Goal: Task Accomplishment & Management: Use online tool/utility

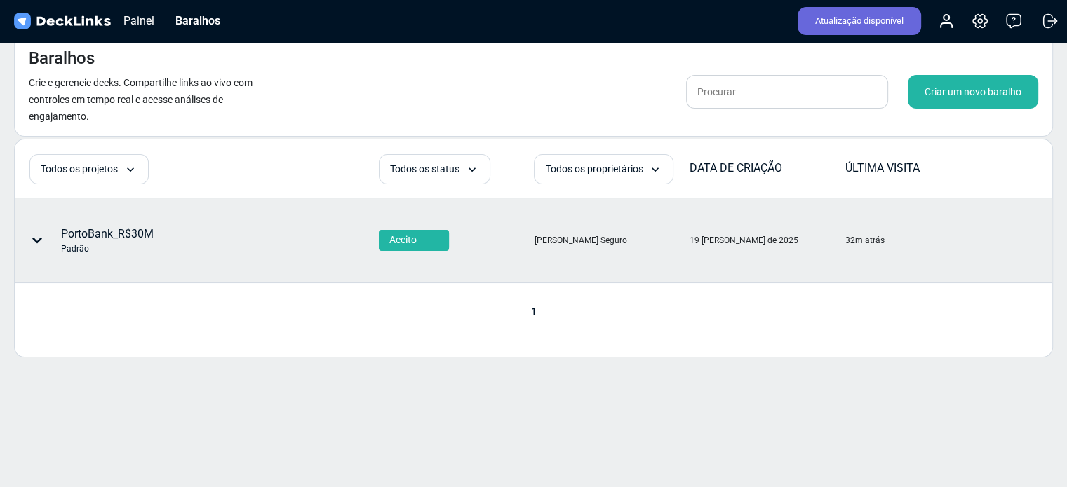
click at [115, 234] on font "PortoBank_R$30M" at bounding box center [107, 233] width 93 height 13
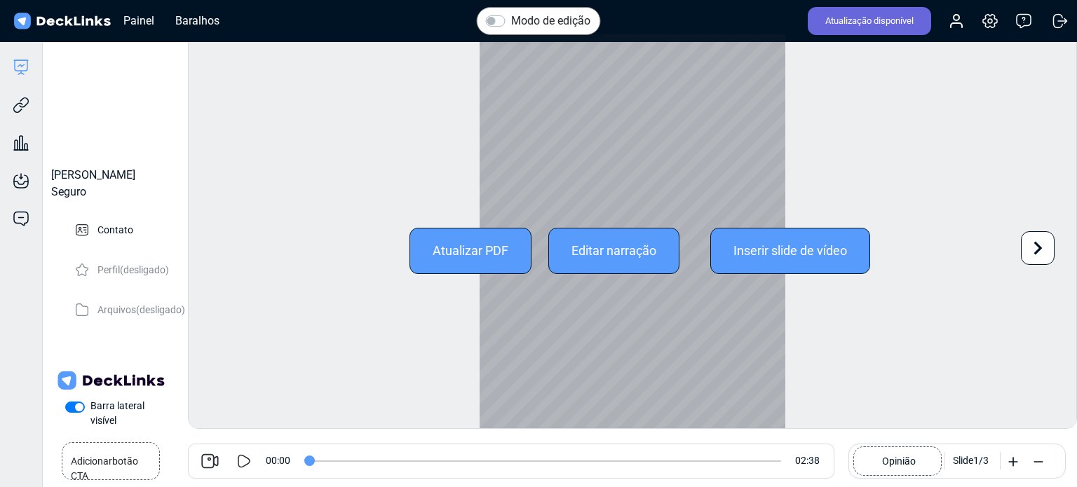
click at [808, 247] on font "Inserir slide de vídeo" at bounding box center [790, 250] width 114 height 15
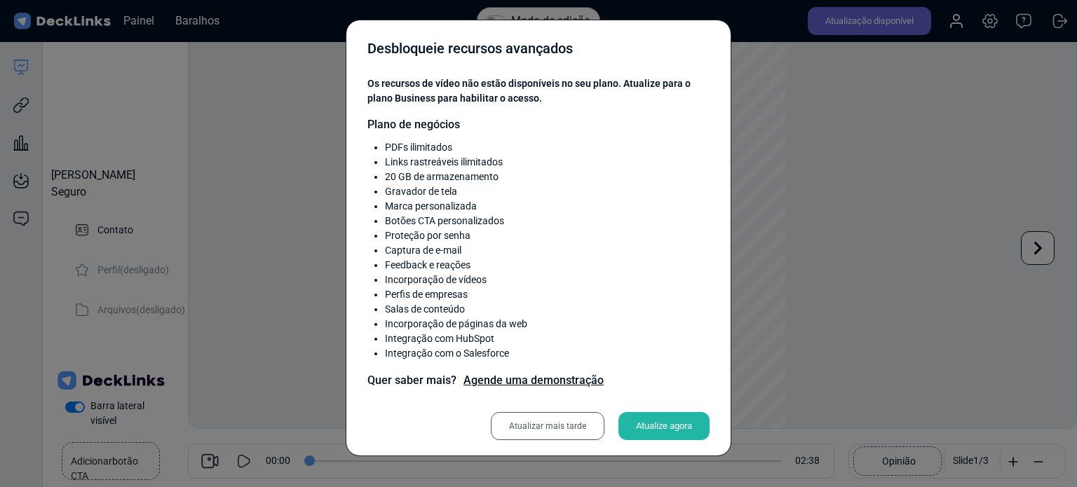
click at [550, 426] on font "Atualizar mais tarde" at bounding box center [547, 426] width 77 height 10
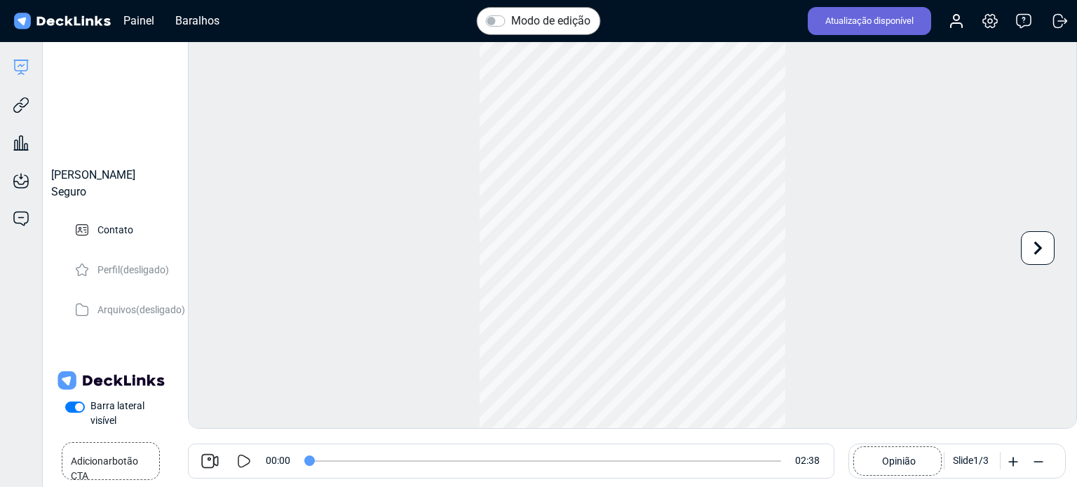
drag, startPoint x: 583, startPoint y: 328, endPoint x: 467, endPoint y: 272, distance: 128.6
click at [467, 272] on div "Modo de edição Reproduzir vídeo Jogar Hora atual 0:00 / Tempo de duração -:- Lo…" at bounding box center [632, 231] width 889 height 395
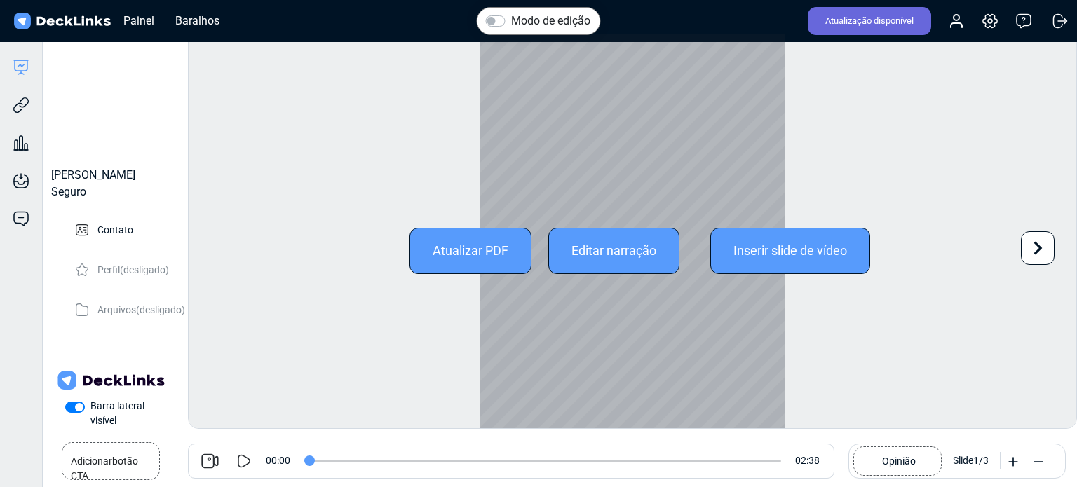
click at [471, 250] on font "Atualizar PDF" at bounding box center [471, 250] width 76 height 15
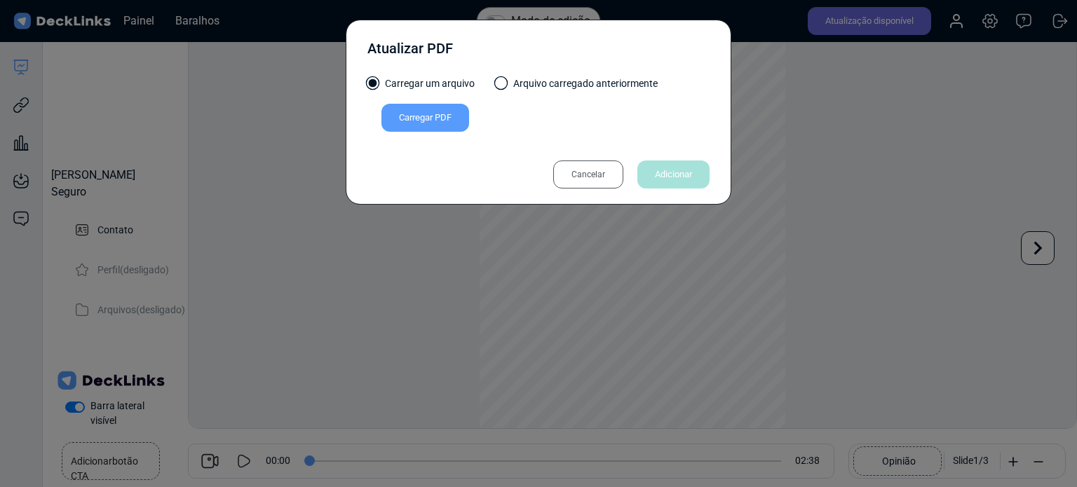
click at [592, 175] on font "Cancelar" at bounding box center [588, 175] width 34 height 10
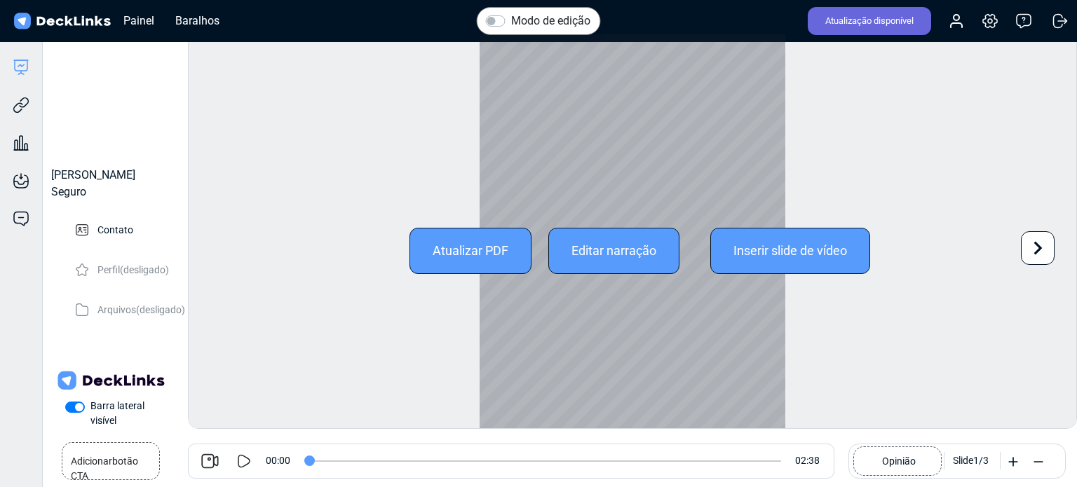
click at [461, 250] on font "Atualizar PDF" at bounding box center [471, 250] width 76 height 15
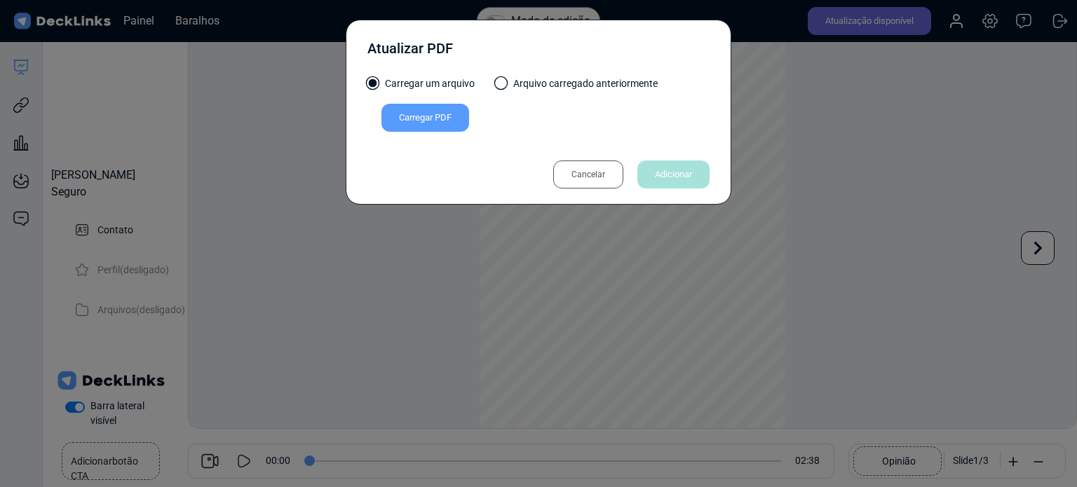
click at [571, 175] on font "Cancelar" at bounding box center [588, 175] width 34 height 10
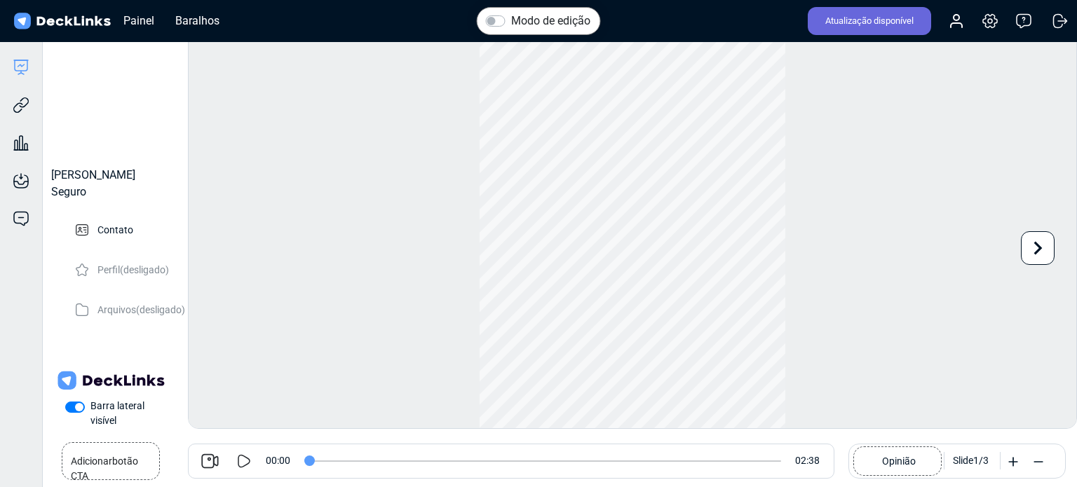
click at [414, 441] on div "Adicionar botão CTA Agende uma ligação 00:00 02:38 Opinião Slide 1 / 3" at bounding box center [550, 461] width 1032 height 53
type input "29"
click at [395, 462] on input "range" at bounding box center [542, 461] width 477 height 1
click at [205, 462] on icon at bounding box center [210, 462] width 20 height 20
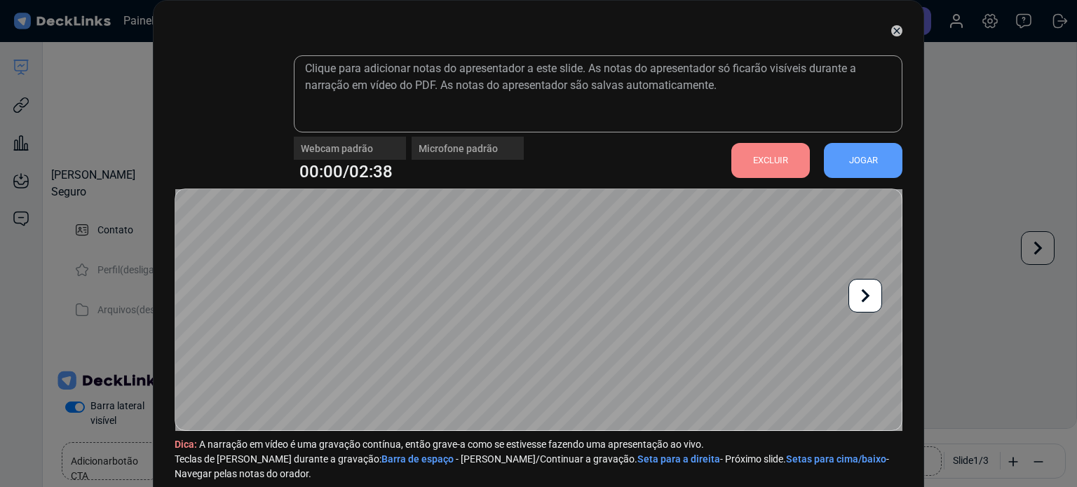
scroll to position [41, 0]
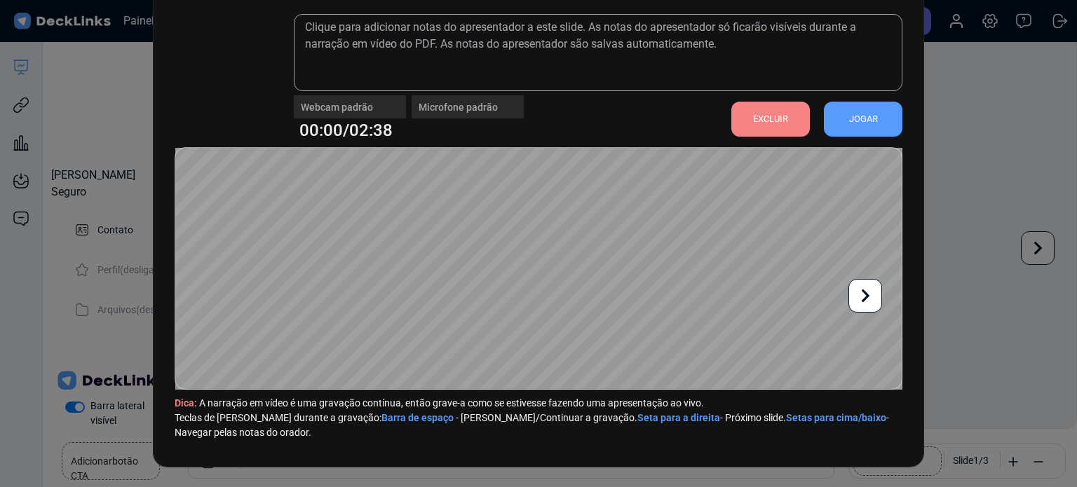
click at [863, 297] on icon at bounding box center [865, 296] width 27 height 27
click at [506, 400] on font "A narração em vídeo é uma gravação contínua, então grave-a como se estivesse fa…" at bounding box center [451, 403] width 505 height 11
click at [212, 294] on icon at bounding box center [211, 296] width 27 height 27
click at [870, 298] on icon at bounding box center [865, 296] width 27 height 27
click at [208, 297] on icon at bounding box center [211, 296] width 27 height 27
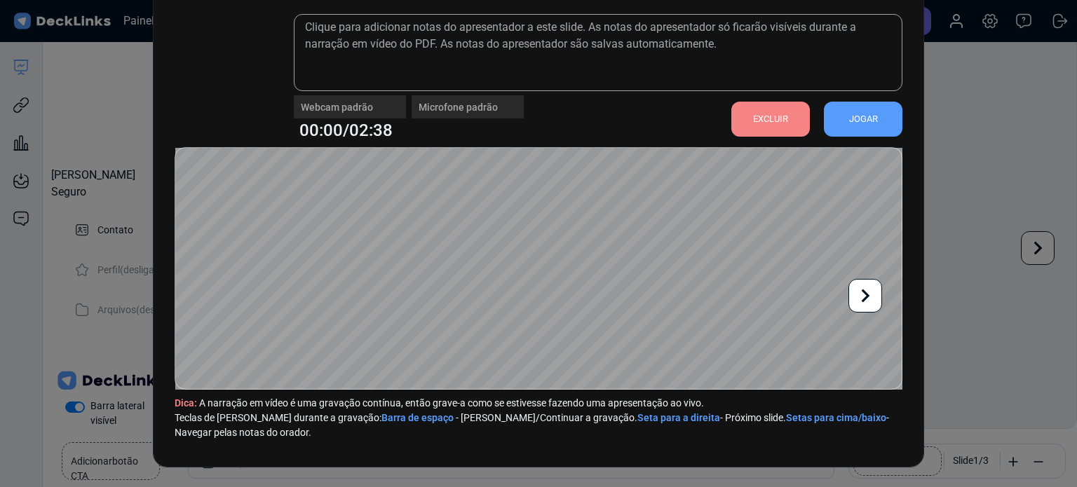
click at [1042, 245] on div "Webcam padrão Microfone padrão 00:00/02:38 EXCLUIR JOGAR Dica: A narração em ví…" at bounding box center [538, 243] width 1077 height 487
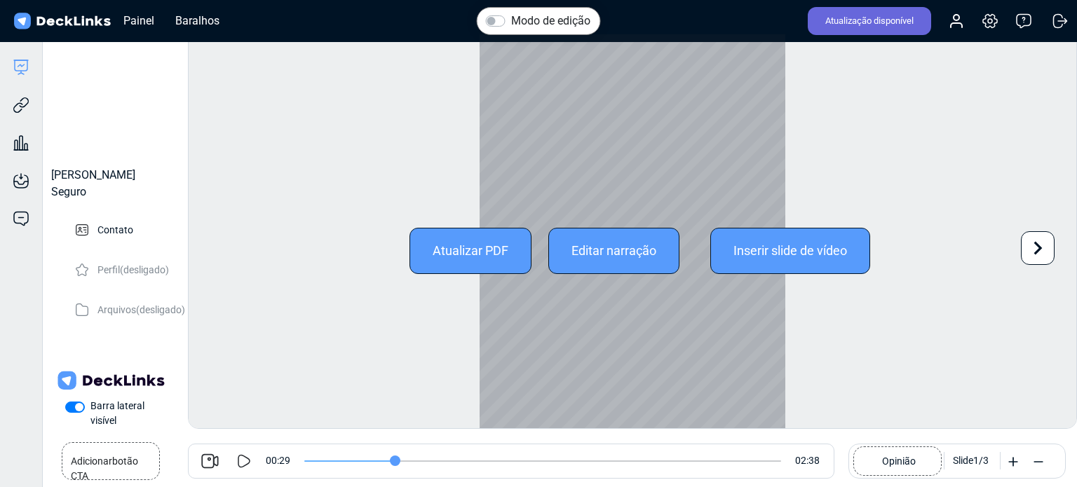
click at [610, 366] on div at bounding box center [633, 250] width 306 height 433
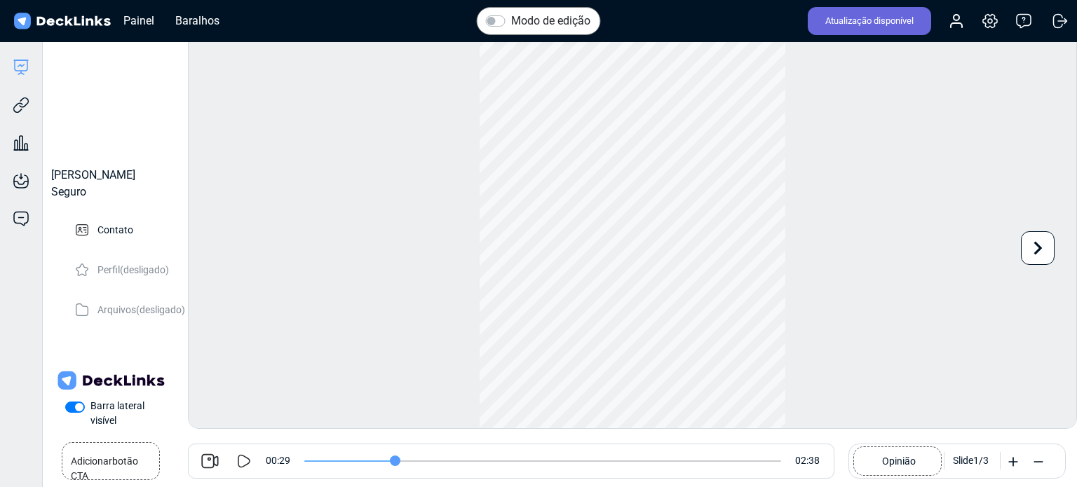
click at [511, 22] on label "Modo de edição" at bounding box center [550, 21] width 79 height 17
click at [496, 22] on input "Modo de edição" at bounding box center [491, 20] width 11 height 14
checkbox input "true"
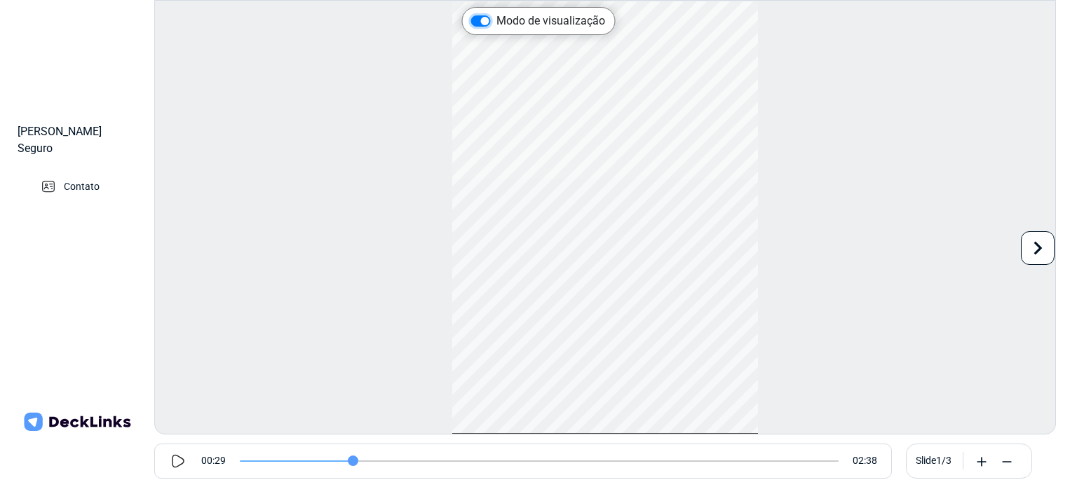
scroll to position [6, 0]
drag, startPoint x: 656, startPoint y: 326, endPoint x: 886, endPoint y: 274, distance: 235.8
click at [886, 274] on div "Modo de visualização Reproduzir vídeo Jogar Hora atual 0:00 / Tempo de duração …" at bounding box center [605, 217] width 902 height 435
click at [1034, 255] on icon at bounding box center [1037, 248] width 27 height 27
click at [172, 250] on icon at bounding box center [171, 248] width 27 height 27
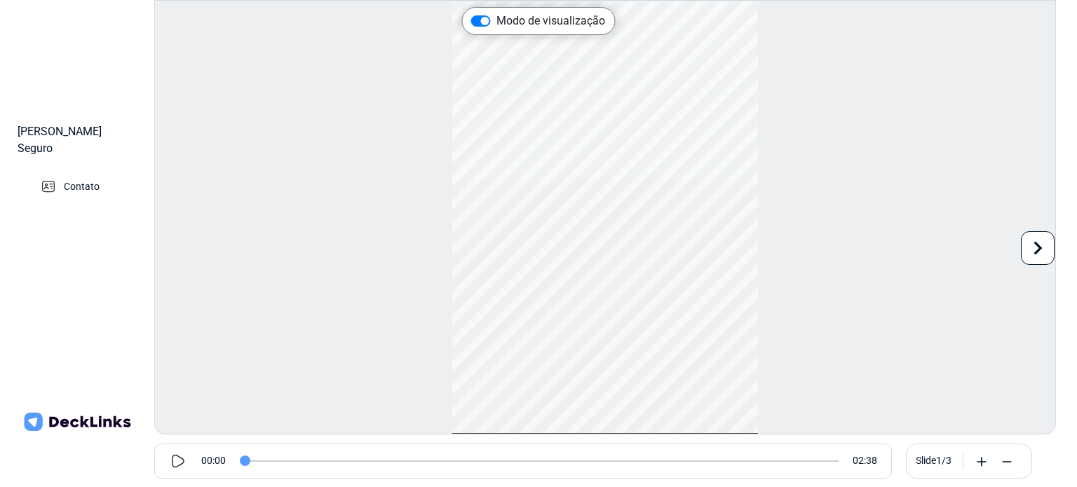
click at [182, 457] on icon at bounding box center [178, 461] width 17 height 17
click at [170, 457] on icon at bounding box center [178, 461] width 17 height 17
click at [909, 22] on div "Modo de visualização Reproduzir vídeo Pause Hora atual 0:00 / Tempo de duração …" at bounding box center [605, 217] width 902 height 435
click at [241, 462] on input "range" at bounding box center [539, 461] width 599 height 1
click at [242, 461] on input "range" at bounding box center [539, 461] width 599 height 1
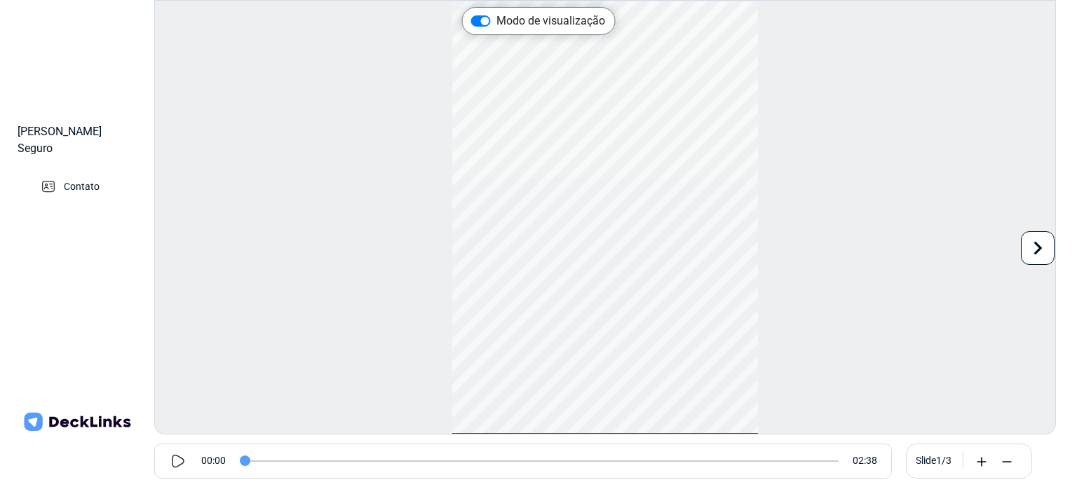
click at [180, 459] on icon at bounding box center [178, 461] width 17 height 17
click at [180, 468] on icon at bounding box center [178, 461] width 17 height 17
click at [241, 461] on input "range" at bounding box center [539, 461] width 599 height 1
click at [237, 459] on div "02:38 02:38" at bounding box center [546, 461] width 690 height 35
click at [241, 462] on input "range" at bounding box center [539, 461] width 599 height 1
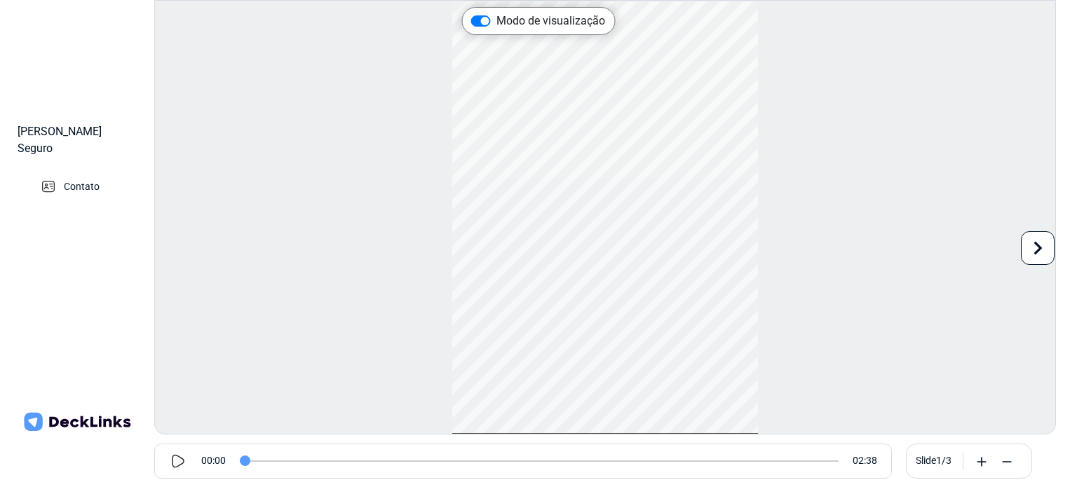
click at [174, 456] on icon at bounding box center [178, 461] width 17 height 17
click at [546, 334] on div "Use as setas esquerda/direita para navegar entre os slides" at bounding box center [538, 354] width 280 height 56
type input "43"
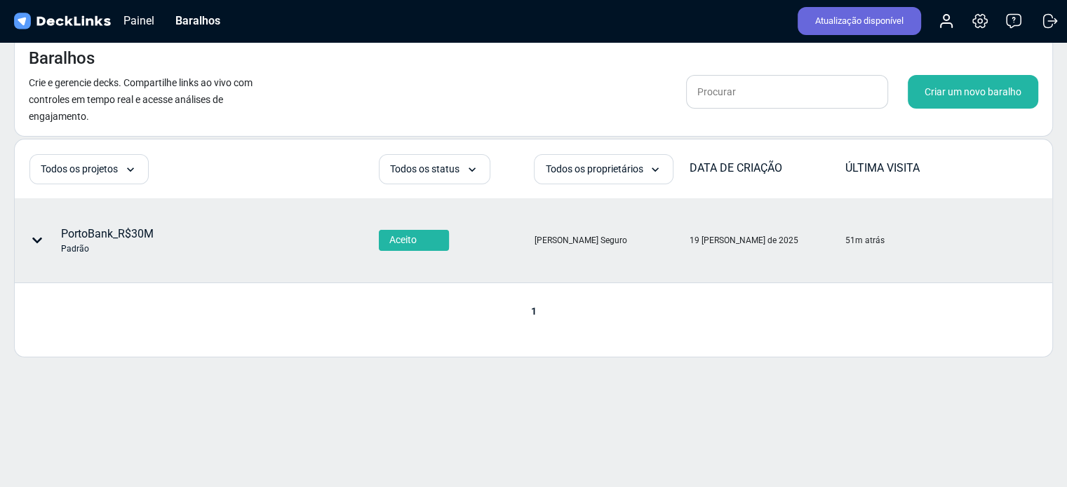
click at [102, 235] on font "PortoBank_R$30M" at bounding box center [107, 233] width 93 height 13
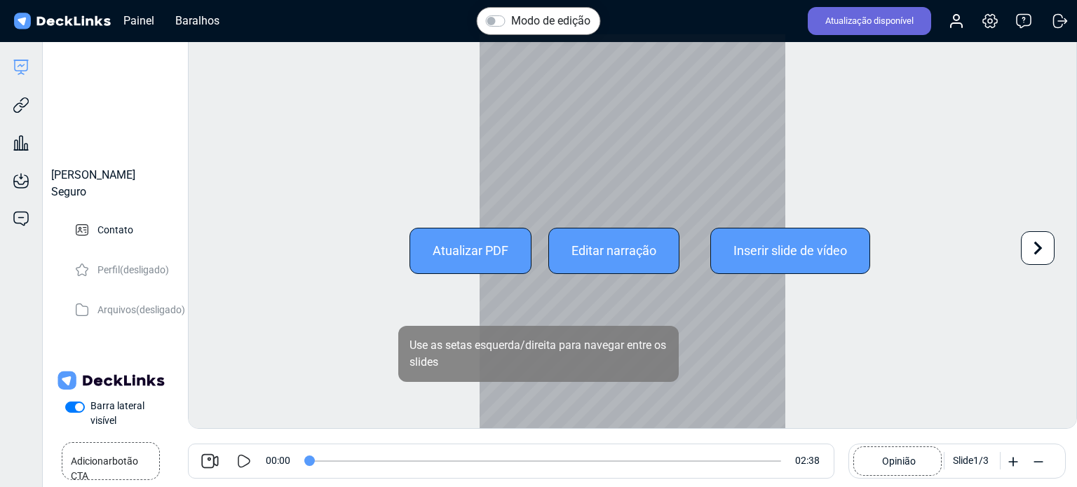
click at [471, 243] on font "Atualizar PDF" at bounding box center [471, 250] width 76 height 15
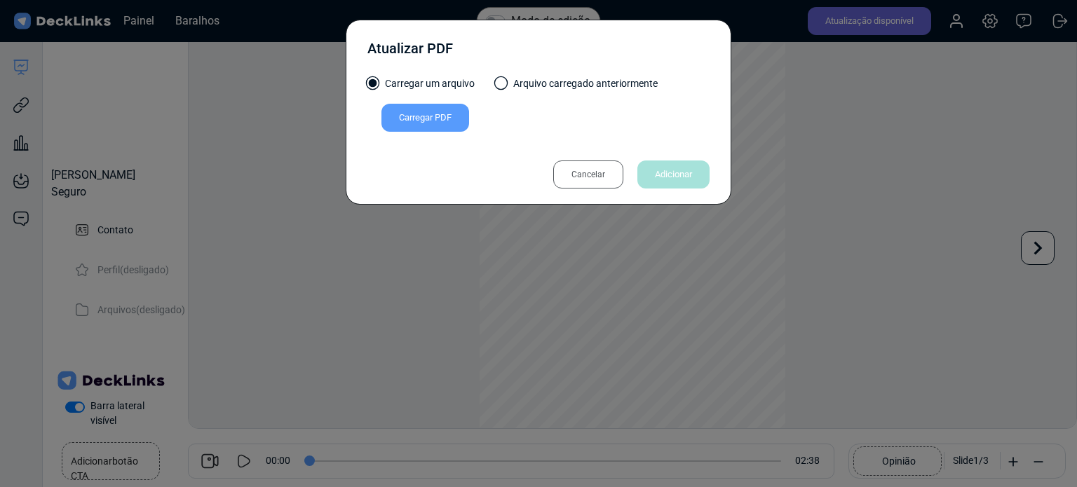
click at [584, 177] on font "Cancelar" at bounding box center [588, 175] width 34 height 10
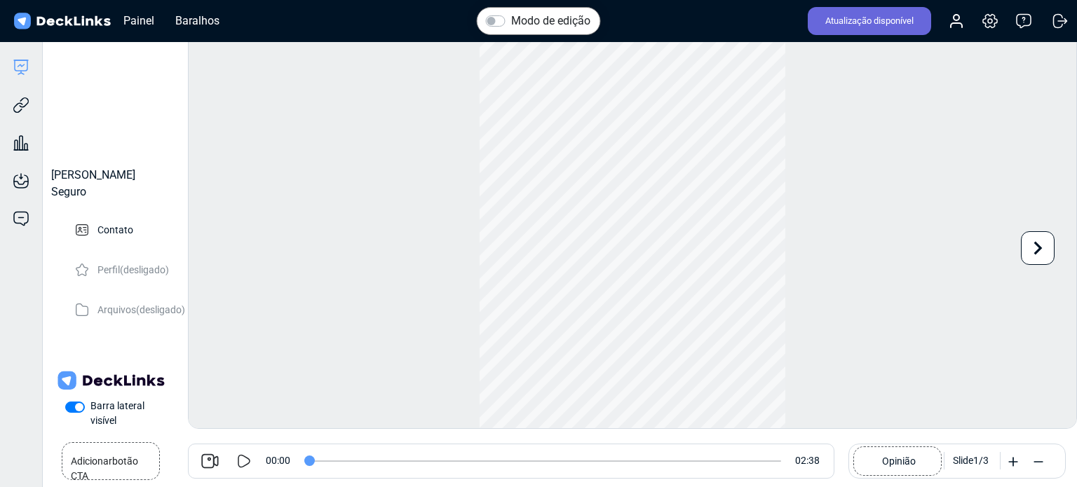
click at [541, 375] on div "Use as setas esquerda/direita para navegar entre os slides" at bounding box center [538, 354] width 280 height 56
click at [1041, 459] on icon at bounding box center [1038, 462] width 14 height 14
click at [1015, 466] on icon at bounding box center [1013, 462] width 14 height 14
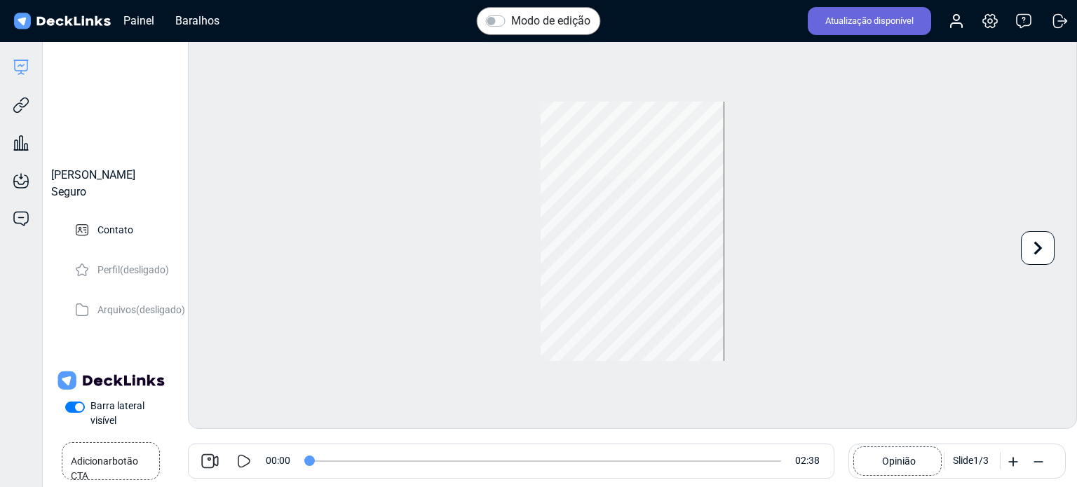
click at [1015, 466] on icon at bounding box center [1013, 462] width 14 height 14
click at [1036, 468] on icon at bounding box center [1038, 462] width 14 height 14
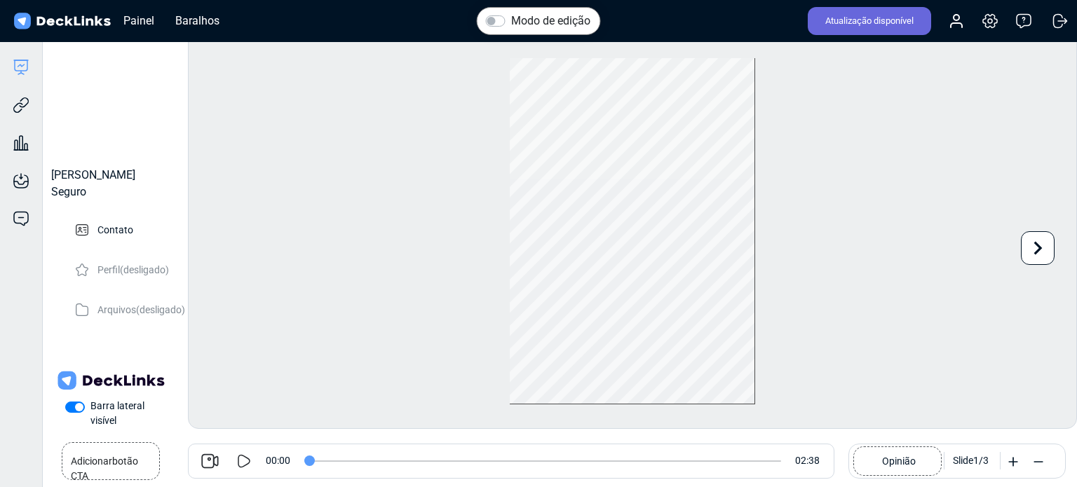
click at [861, 20] on font "Atualização disponível" at bounding box center [869, 20] width 88 height 11
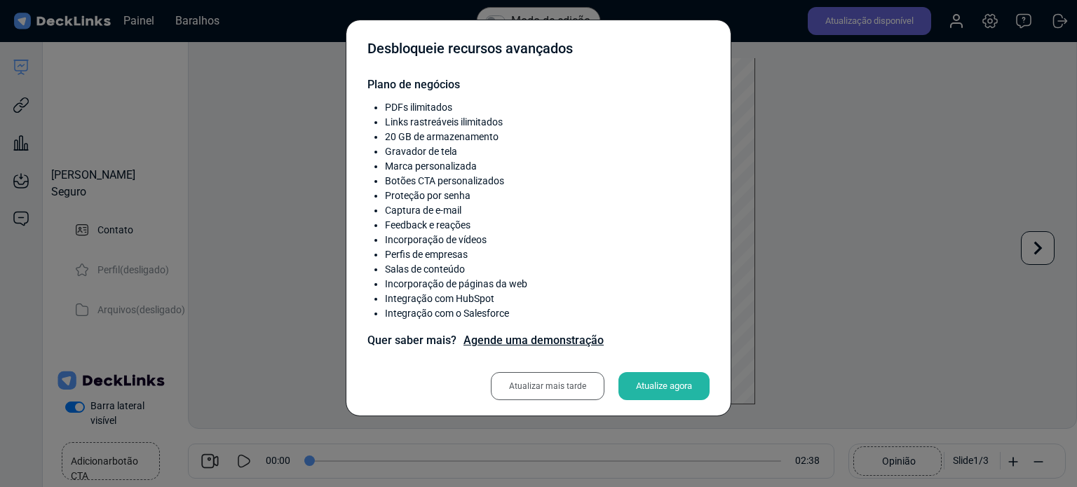
click at [575, 389] on font "Atualizar mais tarde" at bounding box center [547, 386] width 77 height 10
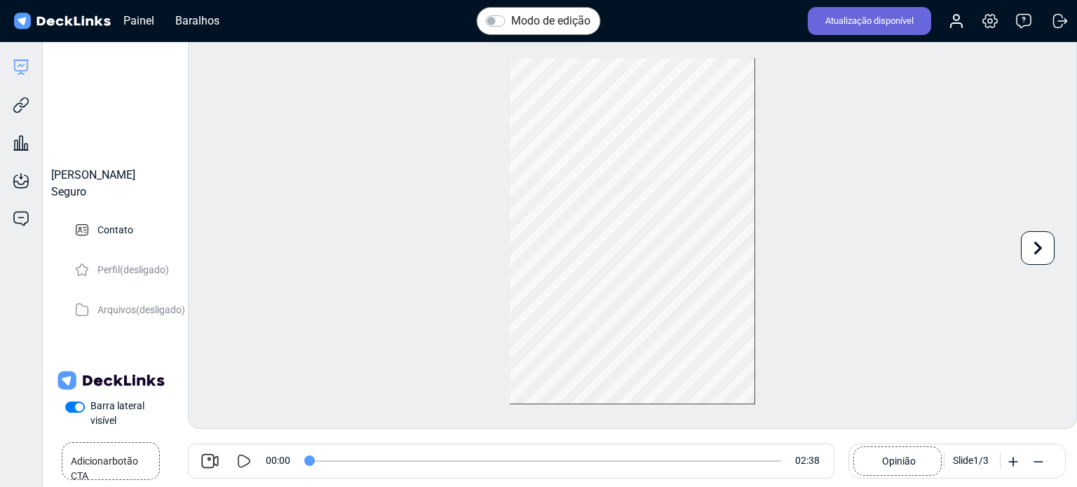
click at [243, 465] on icon at bounding box center [244, 461] width 17 height 17
click at [423, 391] on div "Modo de edição Reproduzir vídeo Pause Hora atual 0:00 / Tempo de duração -:- Lo…" at bounding box center [632, 231] width 889 height 395
click at [241, 462] on icon at bounding box center [244, 461] width 17 height 17
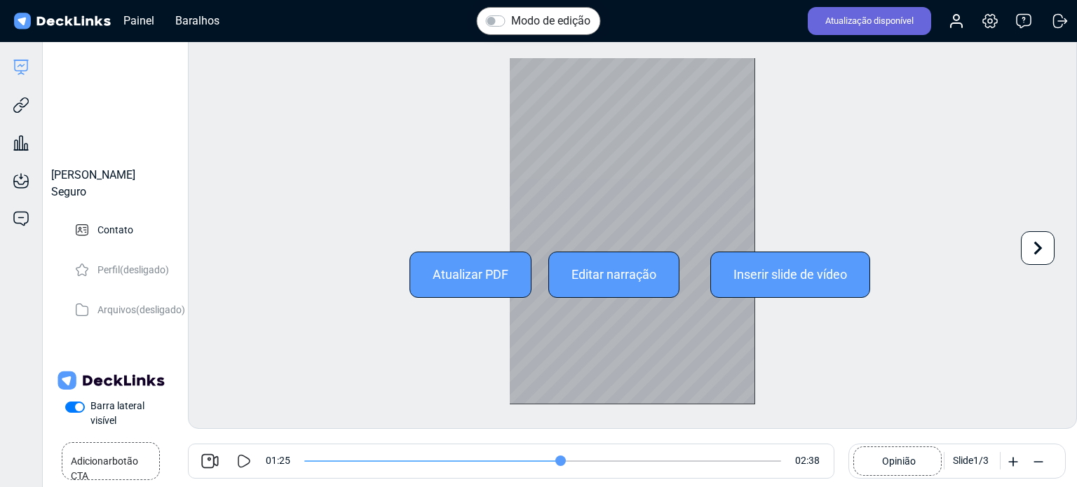
click at [503, 274] on font "Atualizar PDF" at bounding box center [471, 274] width 76 height 15
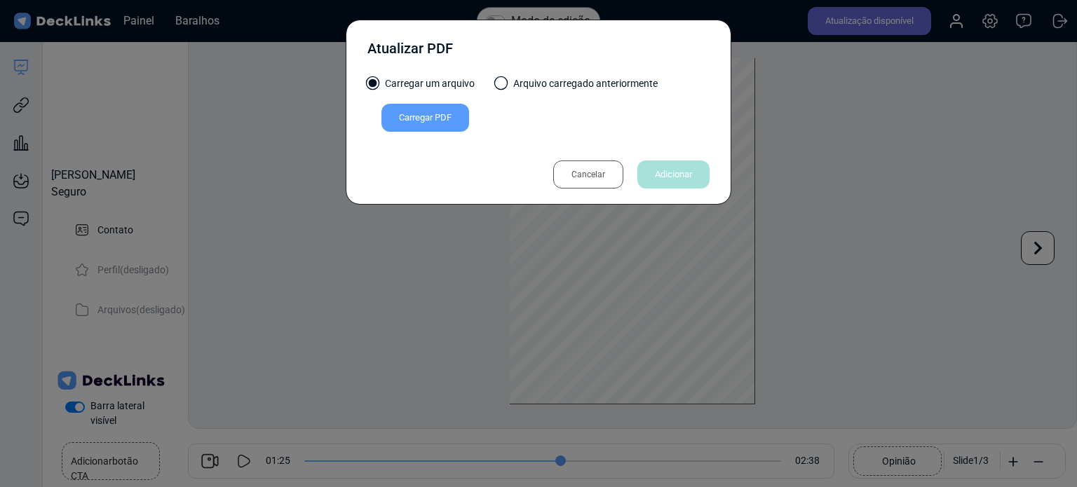
click at [434, 119] on font "Carregar PDF" at bounding box center [425, 117] width 53 height 11
click at [0, 0] on input "Carregar PDF" at bounding box center [0, 0] width 0 height 0
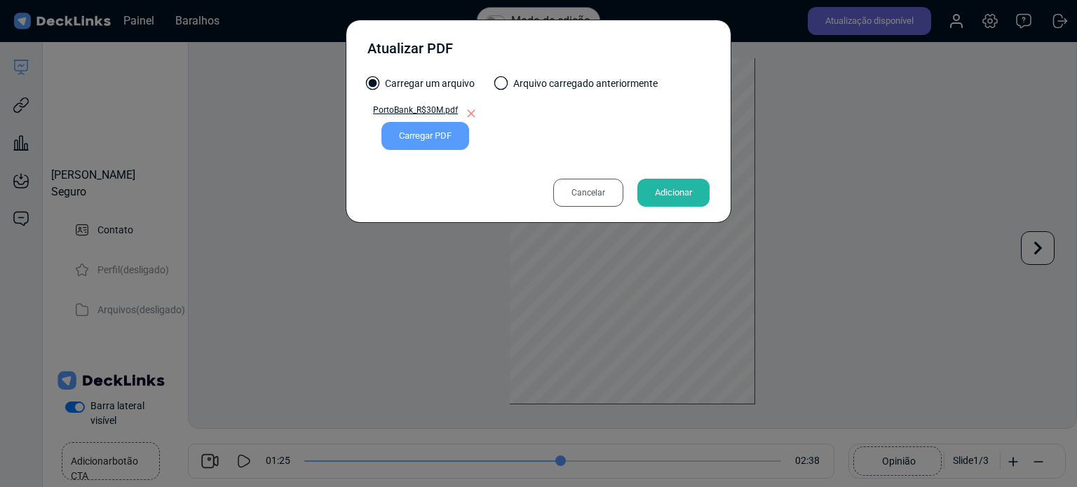
click at [418, 134] on font "Carregar PDF" at bounding box center [425, 135] width 53 height 11
click at [0, 0] on input "Carregar PDF" at bounding box center [0, 0] width 0 height 0
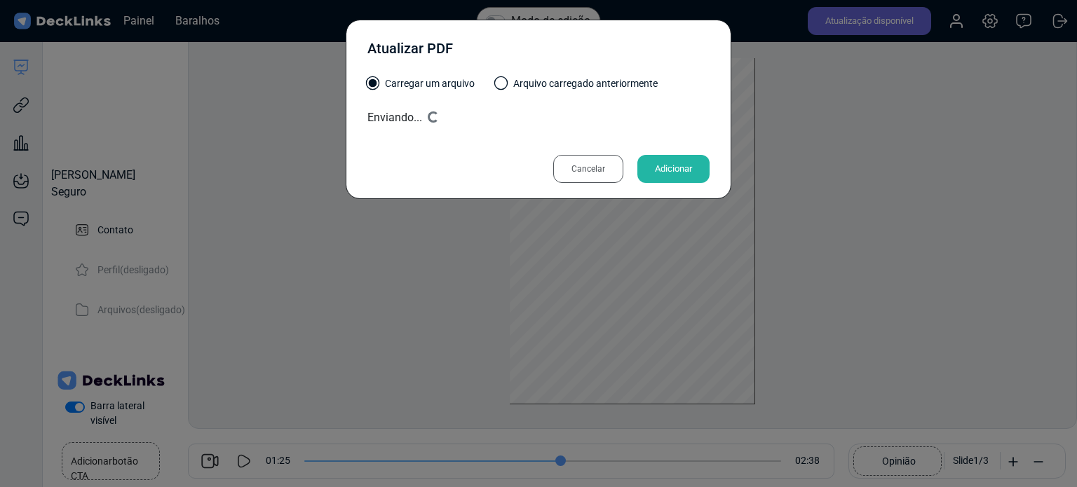
type input "85"
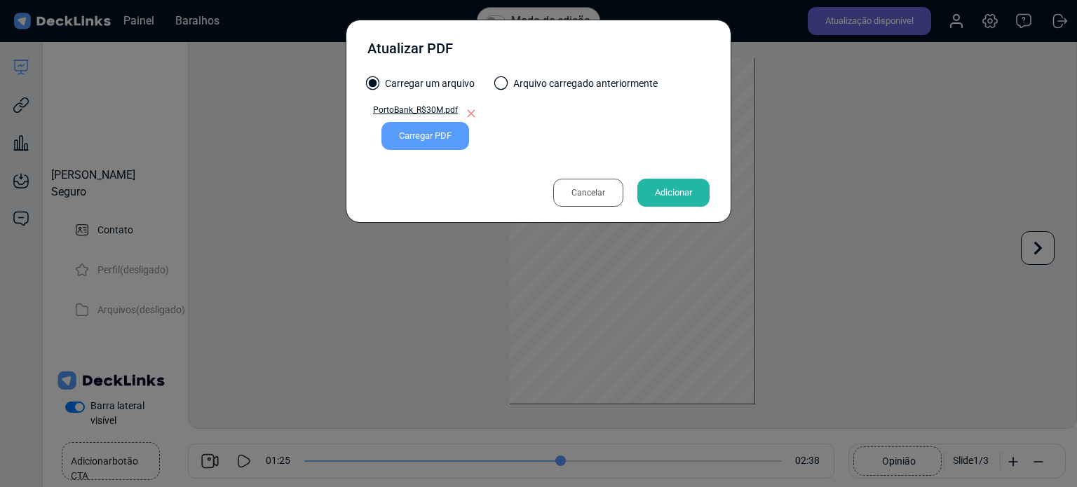
click at [683, 194] on font "Adicionar" at bounding box center [673, 192] width 37 height 11
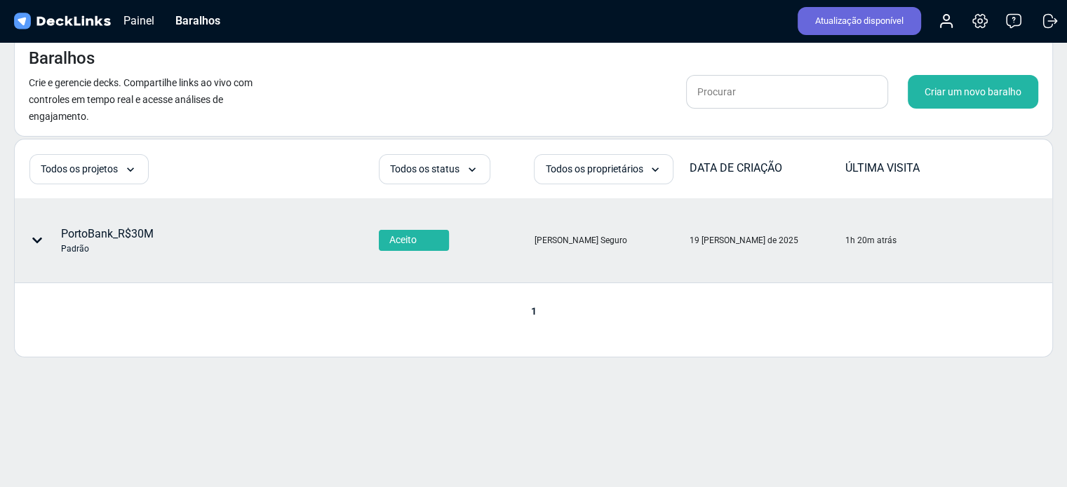
click at [98, 241] on font "PortoBank_R$30M" at bounding box center [107, 233] width 93 height 13
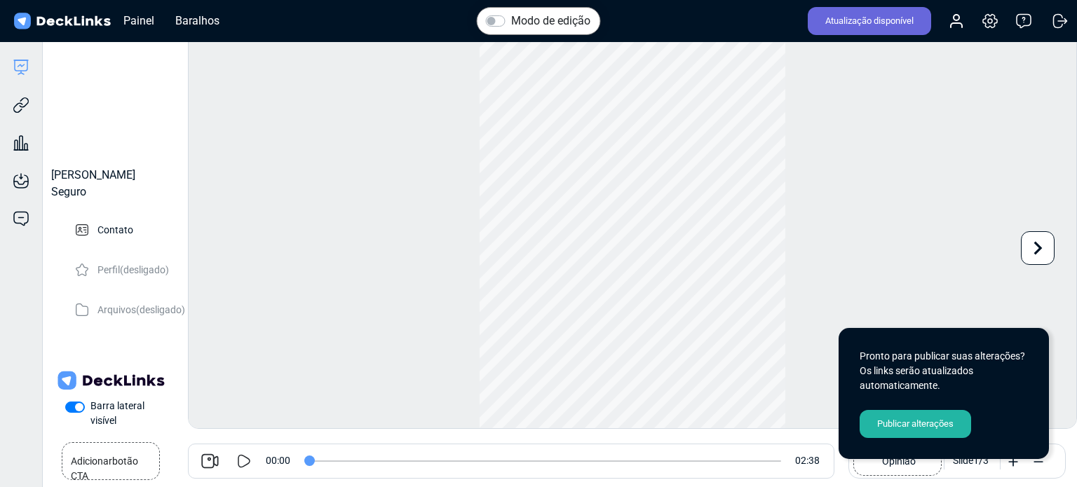
click at [922, 426] on font "Publicar alterações" at bounding box center [915, 424] width 76 height 11
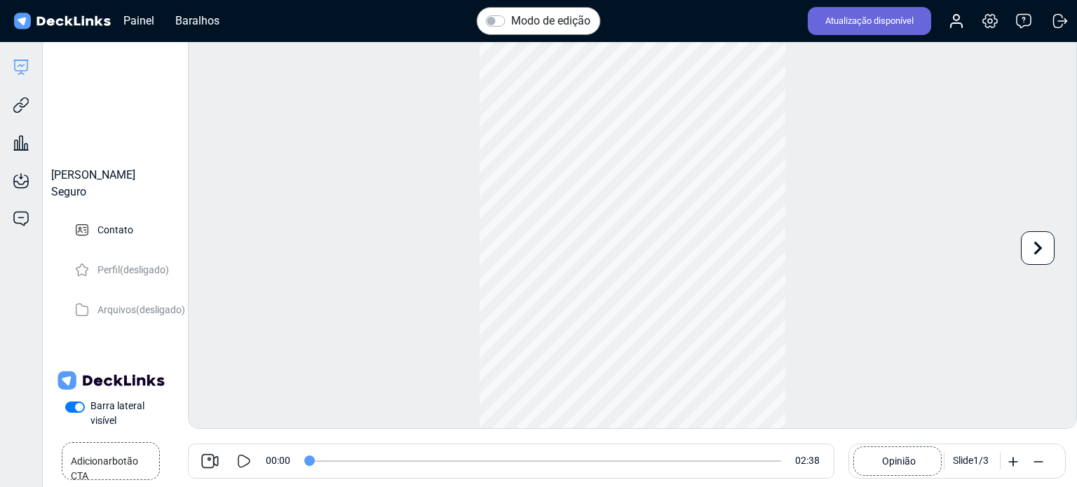
click at [245, 455] on icon at bounding box center [244, 461] width 17 height 17
click at [306, 462] on input "range" at bounding box center [542, 461] width 477 height 1
click at [552, 462] on input "range" at bounding box center [542, 461] width 477 height 1
click at [344, 461] on input "range" at bounding box center [542, 461] width 477 height 1
click at [302, 459] on div "00:14 02:38" at bounding box center [550, 461] width 568 height 35
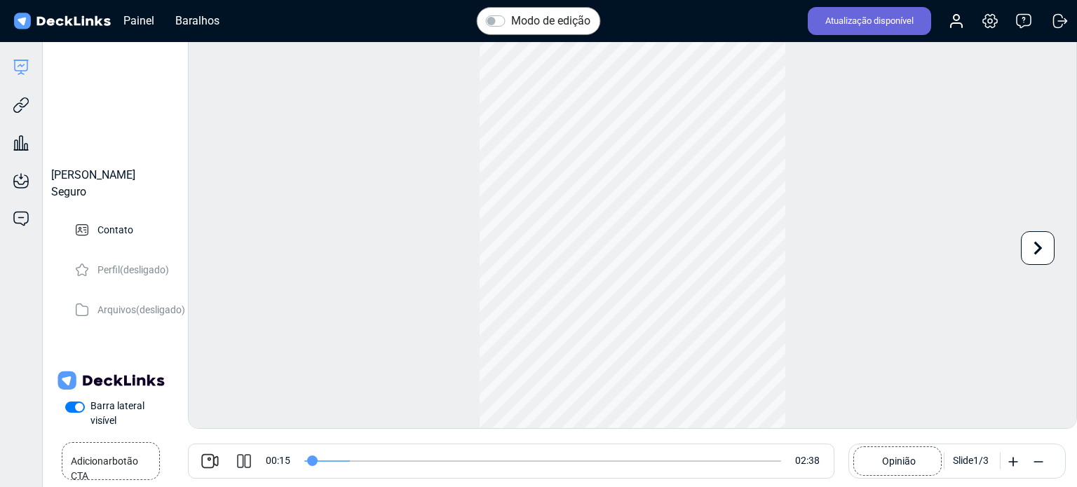
click at [311, 461] on input "range" at bounding box center [542, 461] width 477 height 1
click at [340, 454] on span at bounding box center [542, 461] width 477 height 35
click at [350, 461] on input "range" at bounding box center [542, 461] width 477 height 1
click at [381, 461] on input "range" at bounding box center [542, 461] width 477 height 1
click at [426, 461] on input "range" at bounding box center [542, 461] width 477 height 1
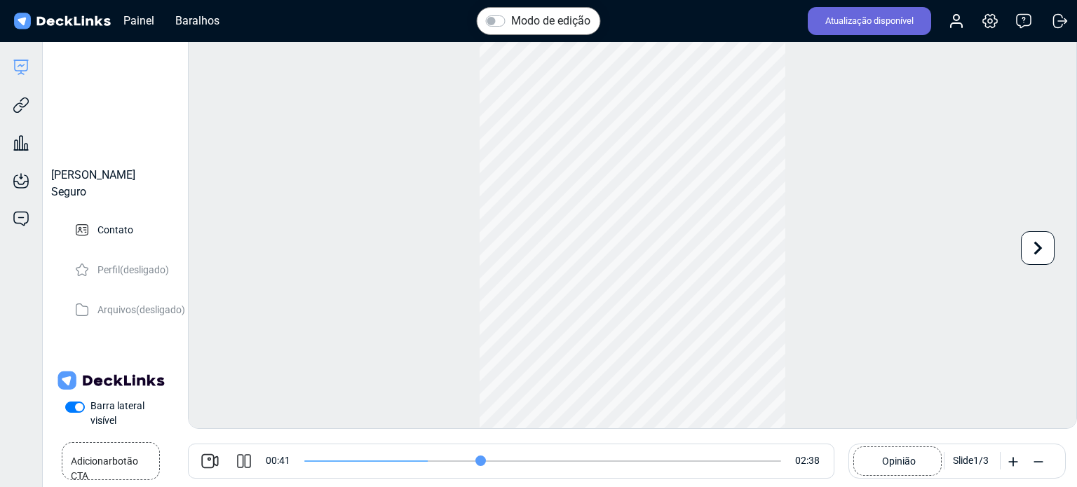
click at [477, 462] on input "range" at bounding box center [542, 461] width 477 height 1
click at [240, 461] on icon at bounding box center [244, 461] width 17 height 17
type input "66"
